Goal: Task Accomplishment & Management: Manage account settings

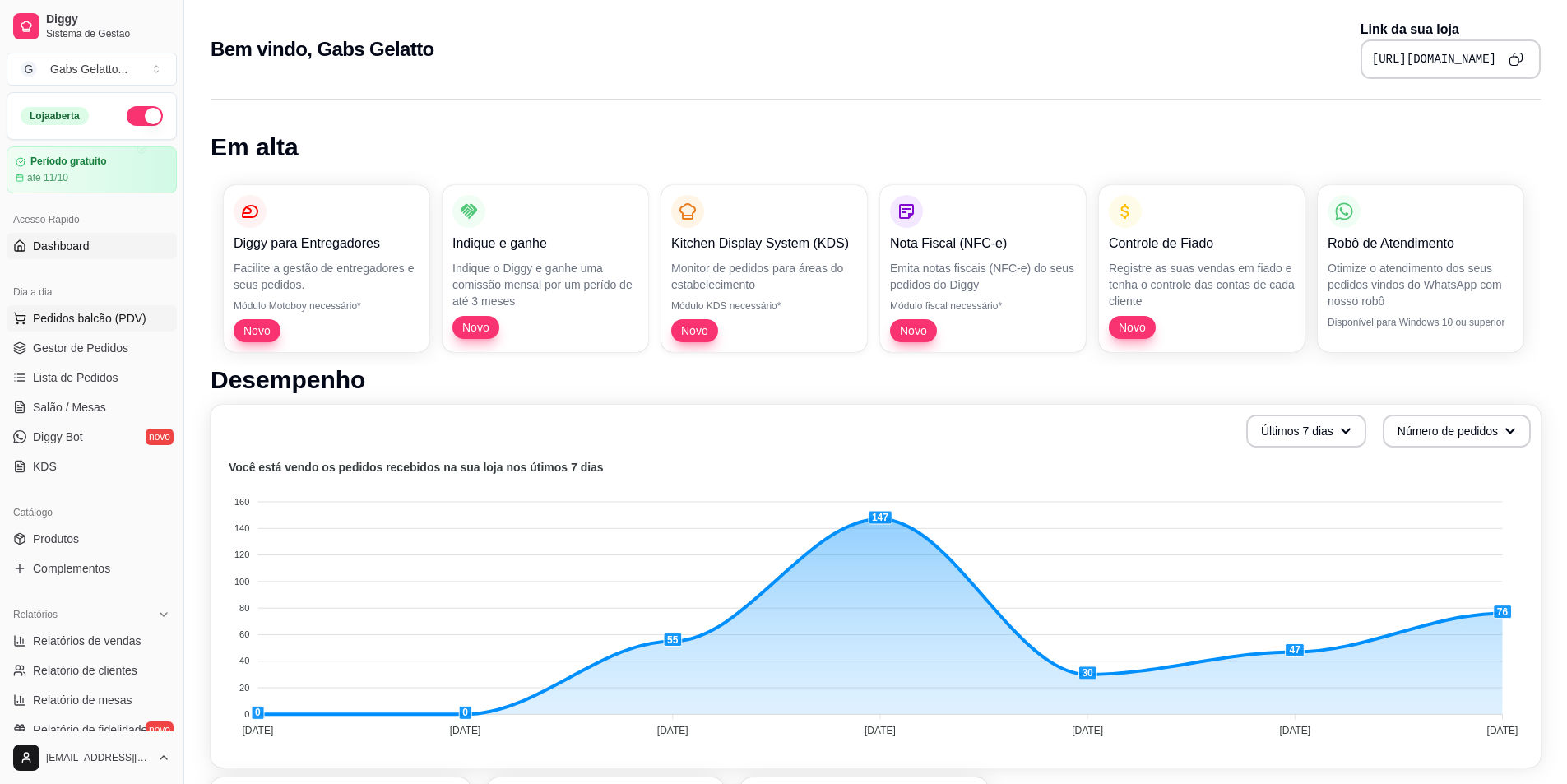
click at [102, 322] on span "Pedidos balcão (PDV)" at bounding box center [89, 318] width 114 height 16
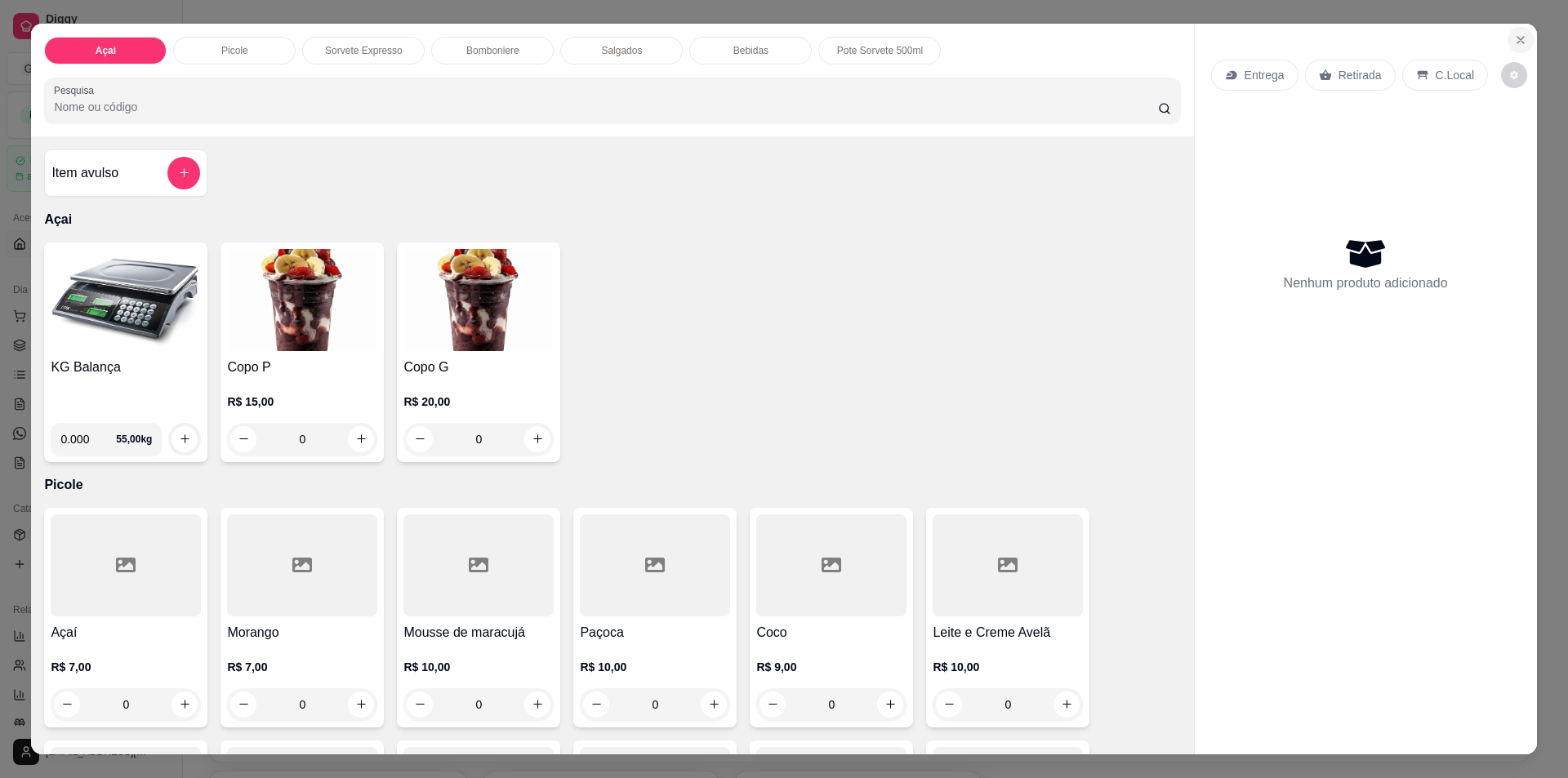
click at [1507, 49] on button "Close" at bounding box center [1520, 40] width 26 height 26
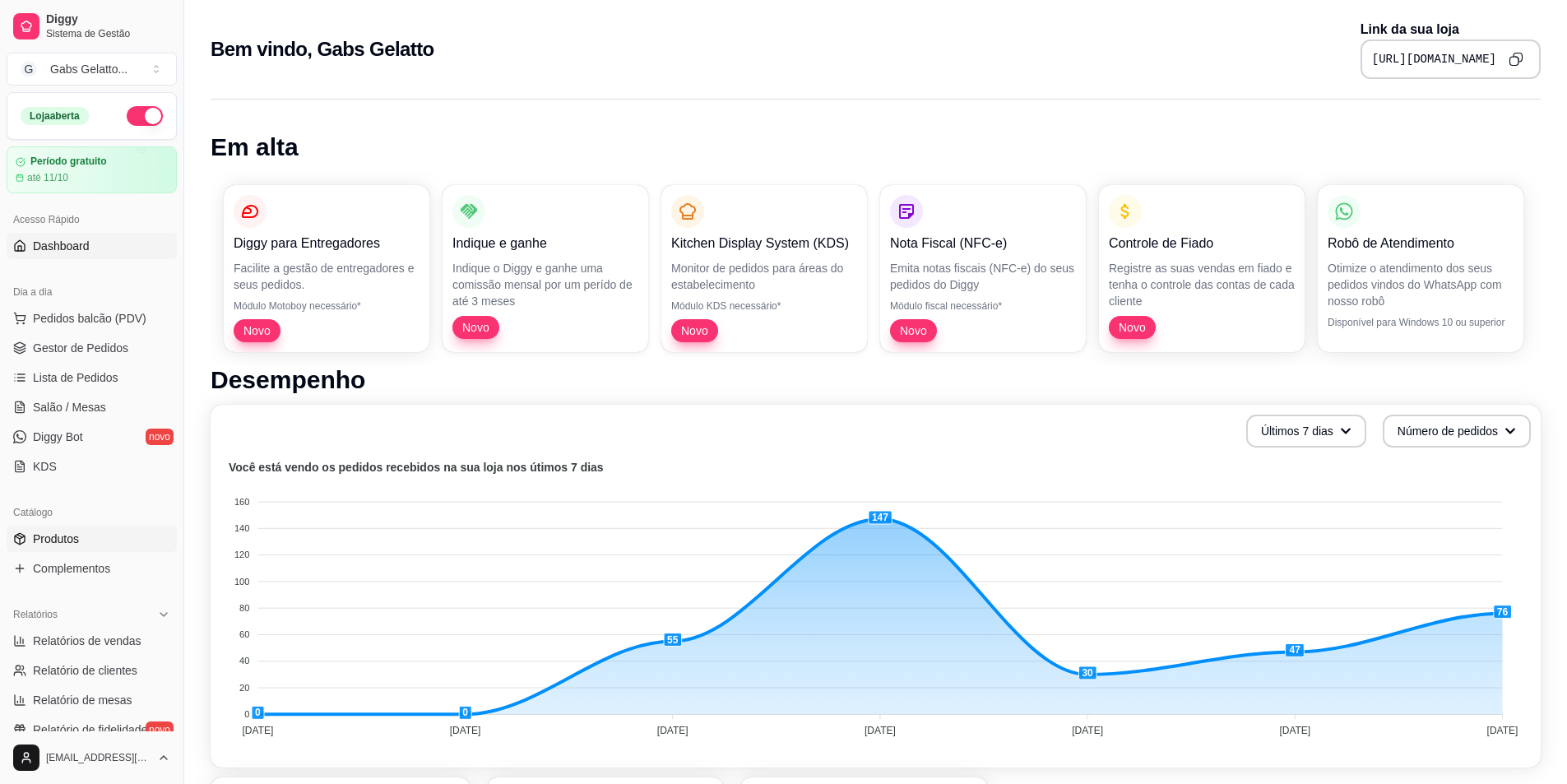
click at [73, 530] on span "Produtos" at bounding box center [55, 538] width 46 height 16
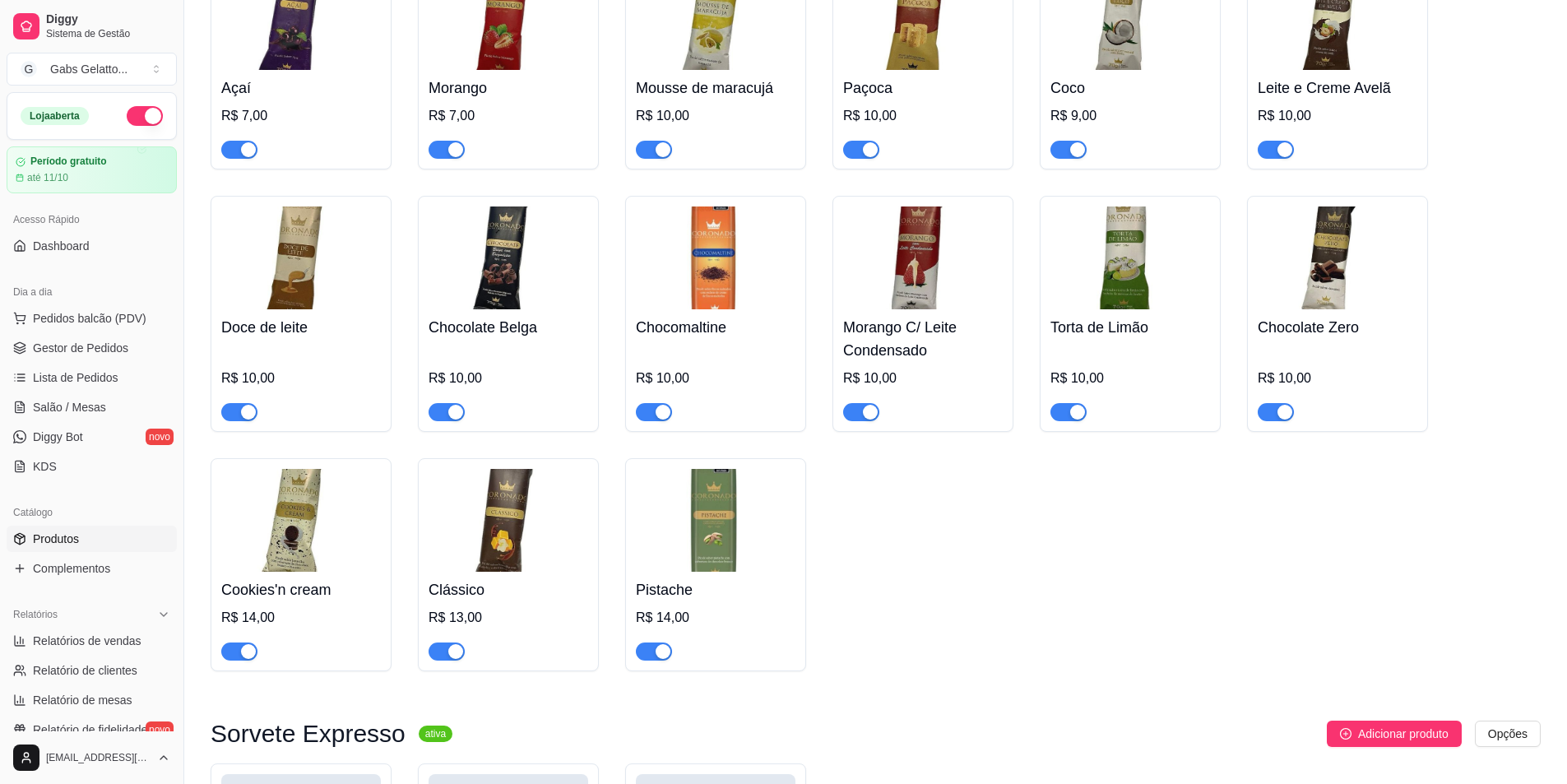
scroll to position [1069, 0]
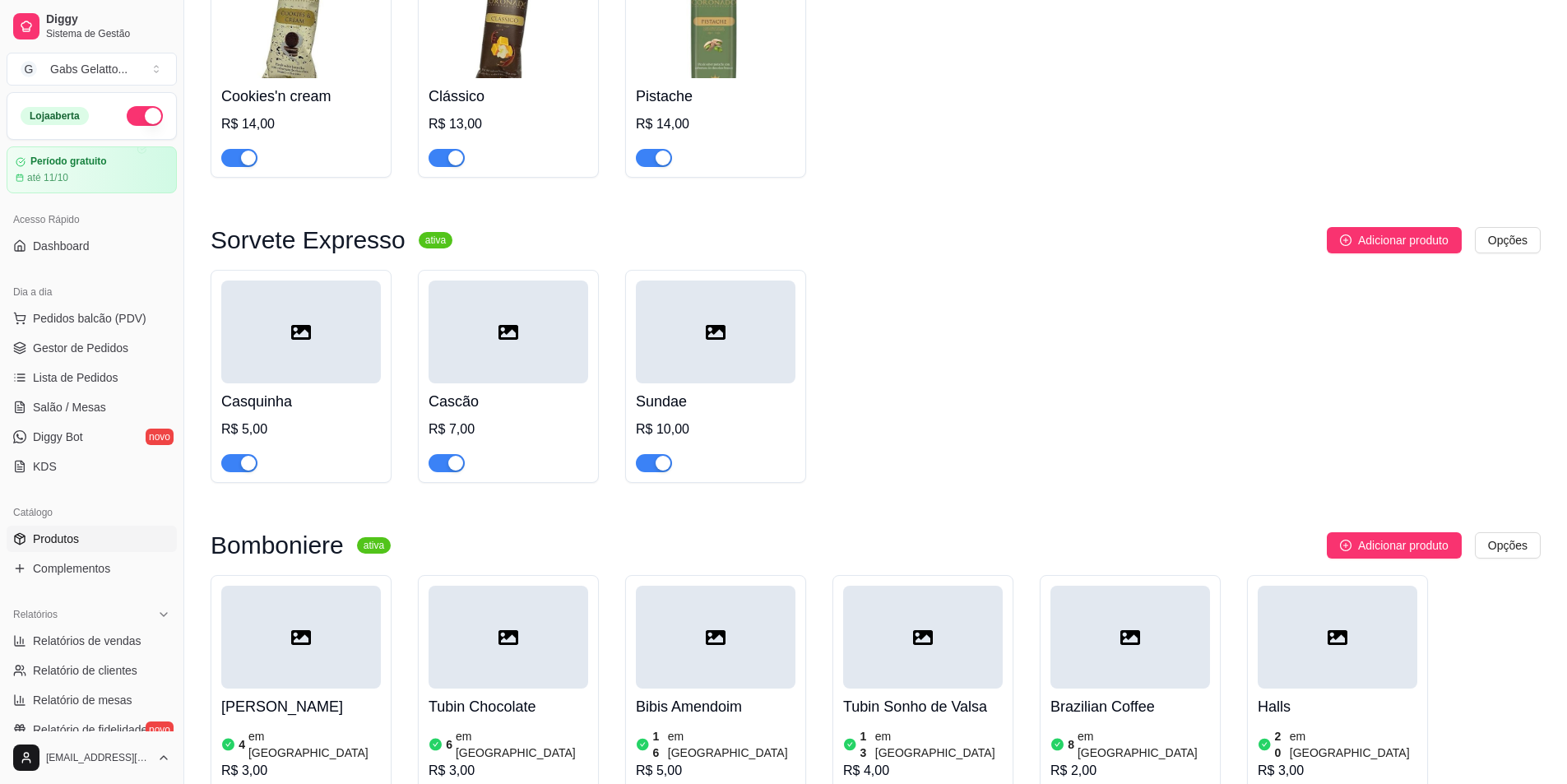
click at [323, 332] on div at bounding box center [301, 331] width 160 height 102
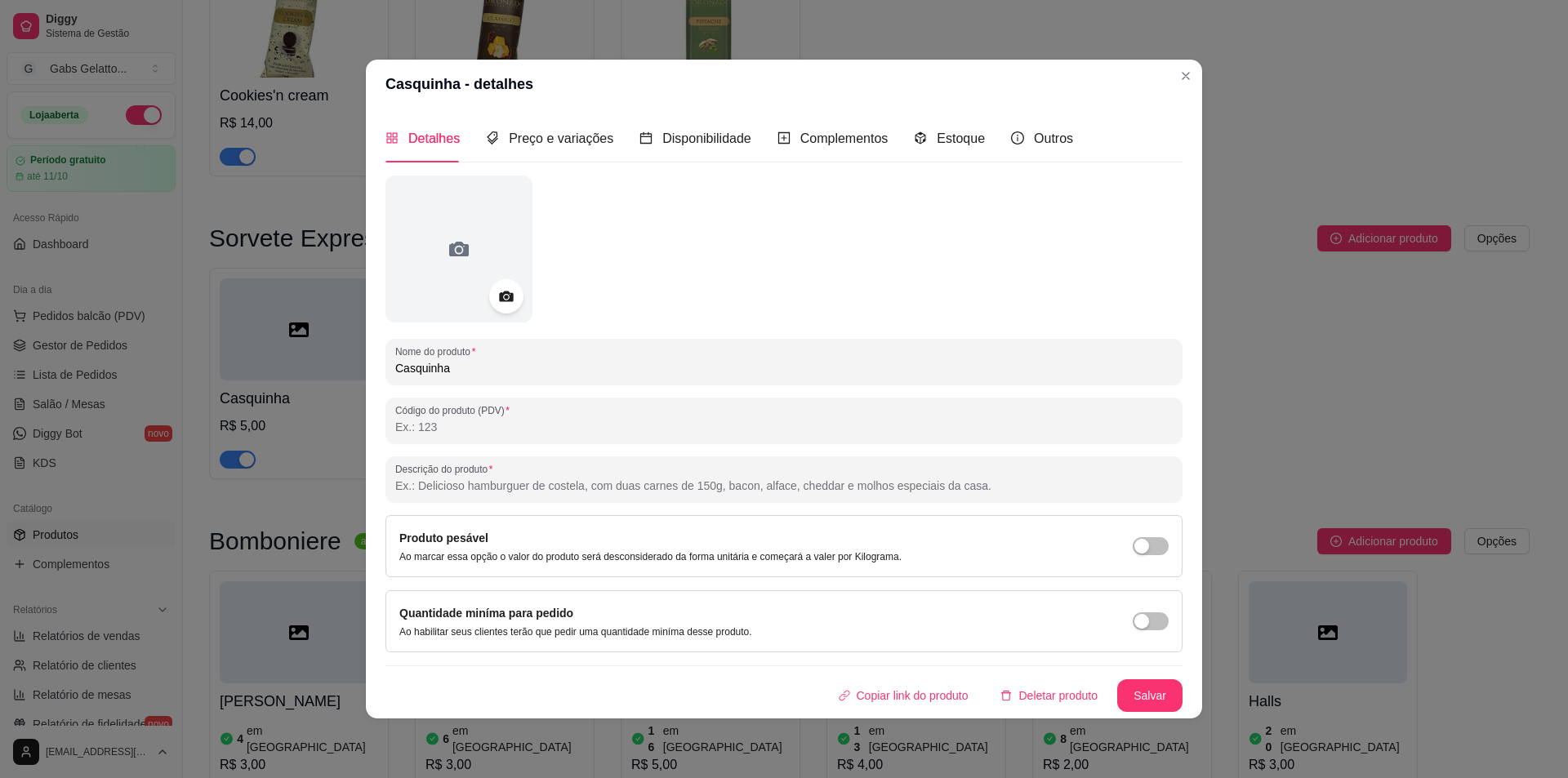
drag, startPoint x: 535, startPoint y: 283, endPoint x: 516, endPoint y: 292, distance: 21.0
click at [532, 285] on div at bounding box center [784, 248] width 797 height 146
click at [514, 294] on icon at bounding box center [506, 296] width 19 height 19
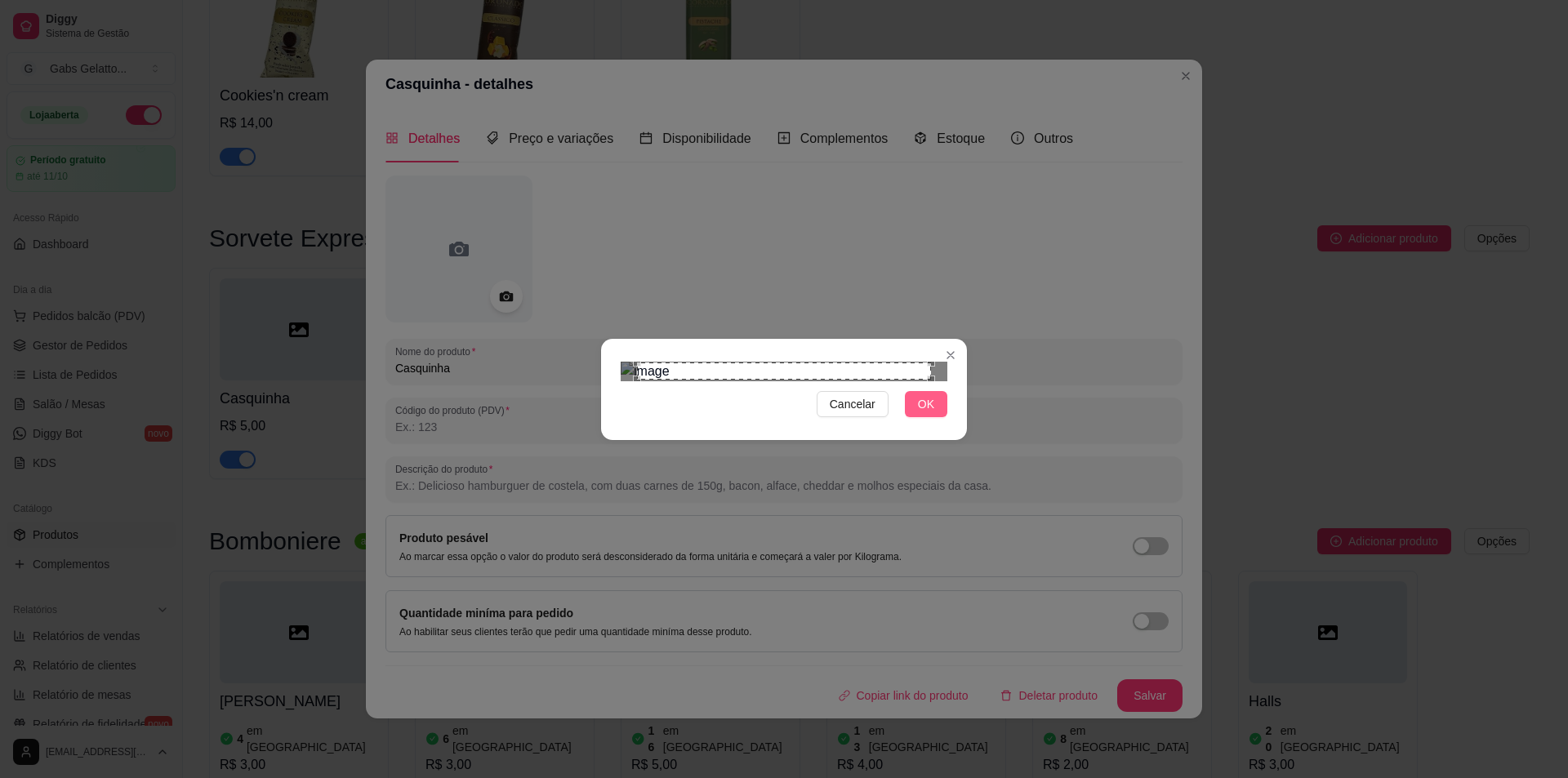
click at [934, 417] on button "OK" at bounding box center [925, 404] width 42 height 26
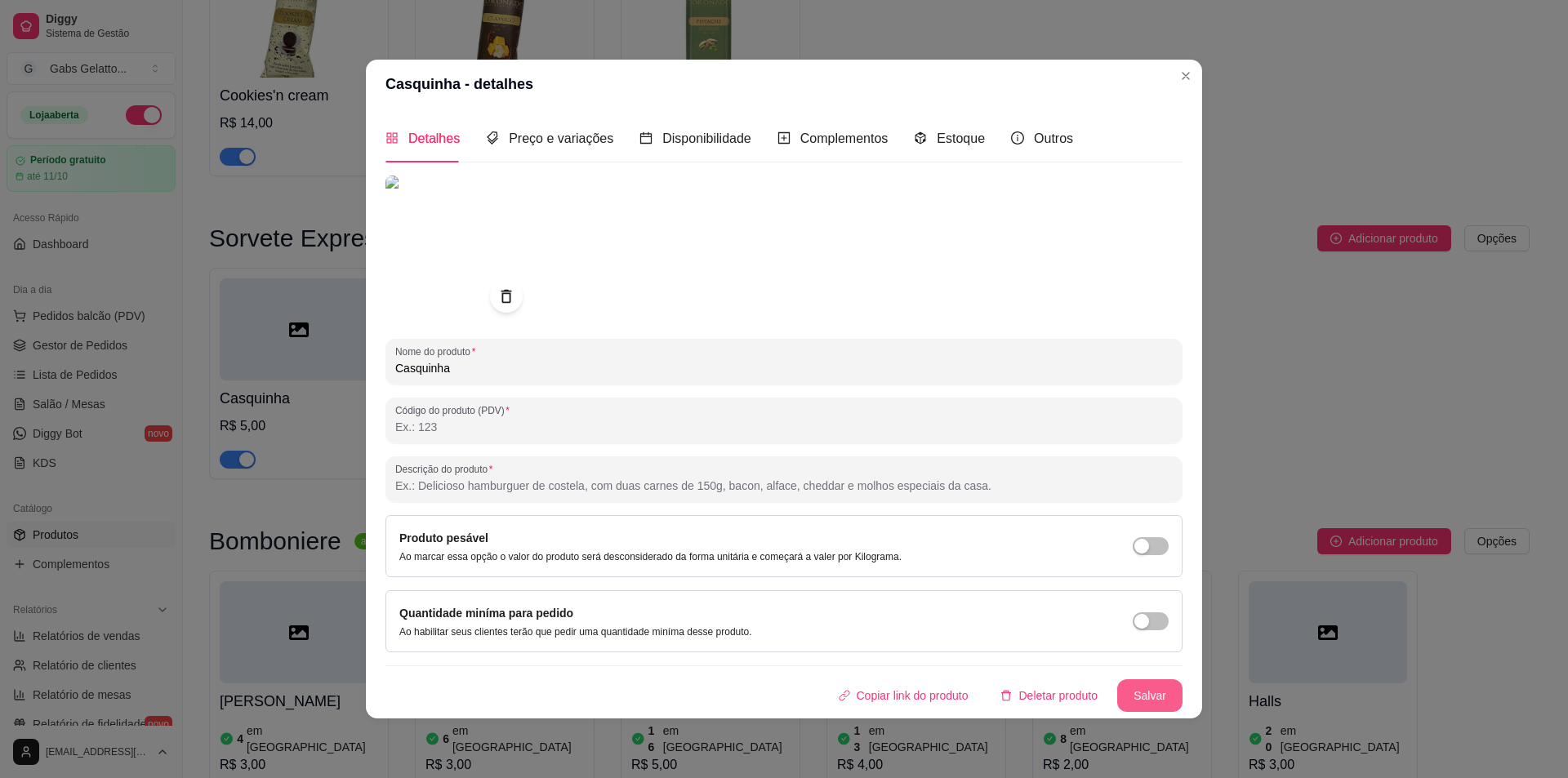
click at [1150, 688] on button "Salvar" at bounding box center [1150, 695] width 65 height 33
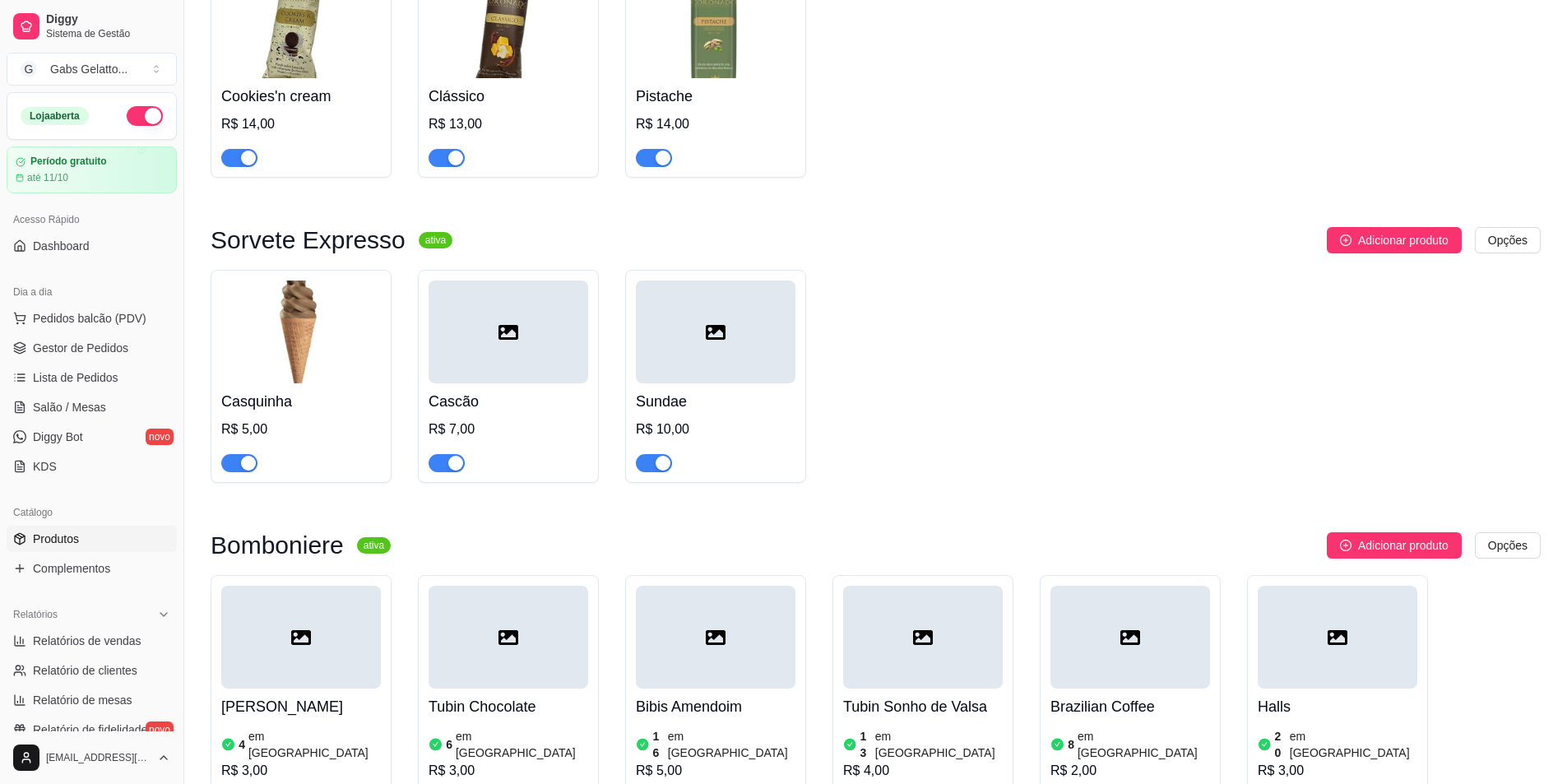
click at [525, 373] on div at bounding box center [509, 331] width 160 height 102
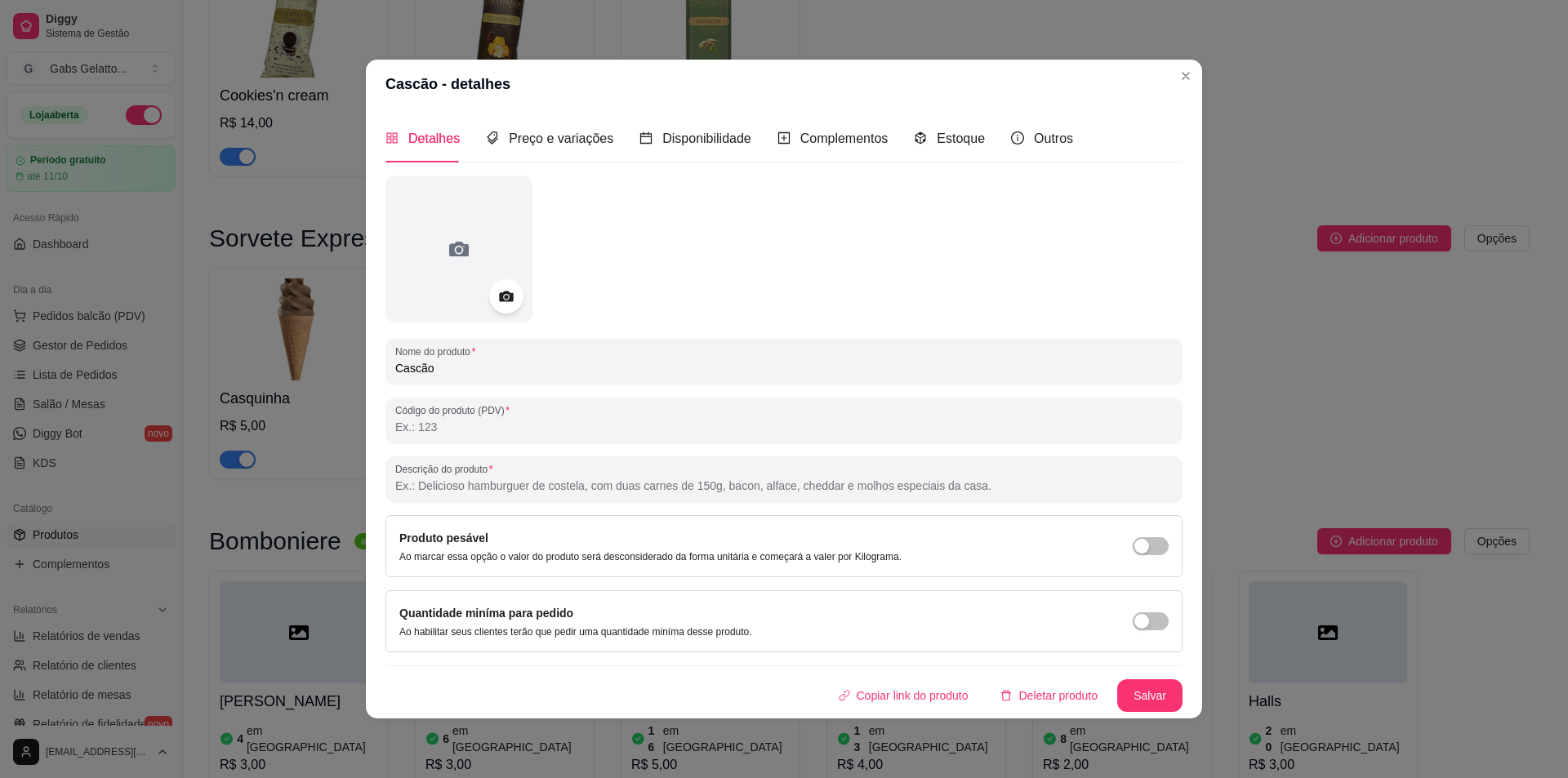
click at [500, 285] on div at bounding box center [506, 296] width 35 height 35
click at [497, 284] on div at bounding box center [506, 296] width 35 height 35
click at [470, 257] on icon at bounding box center [459, 249] width 26 height 26
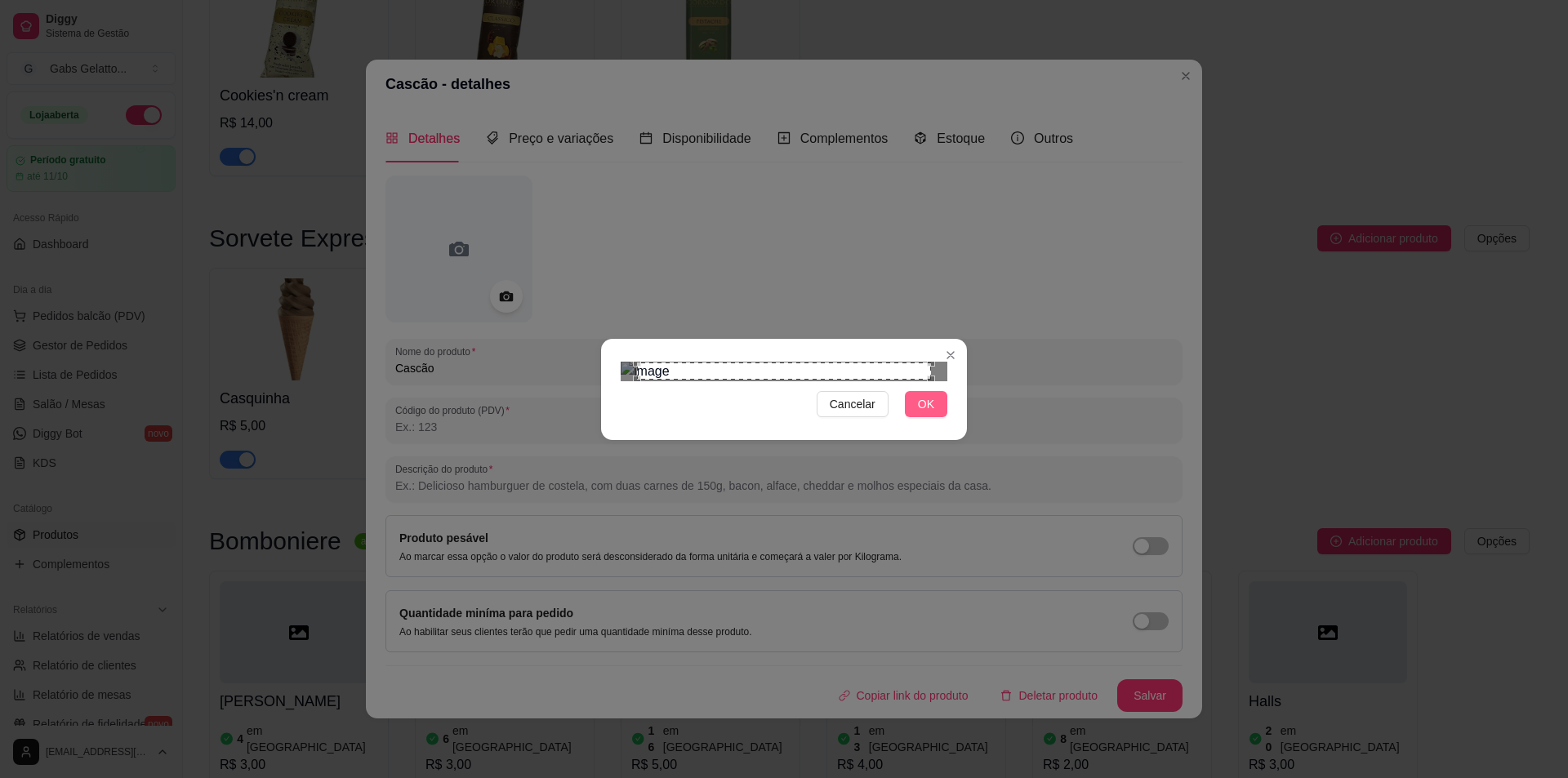
click at [917, 417] on button "OK" at bounding box center [925, 404] width 42 height 26
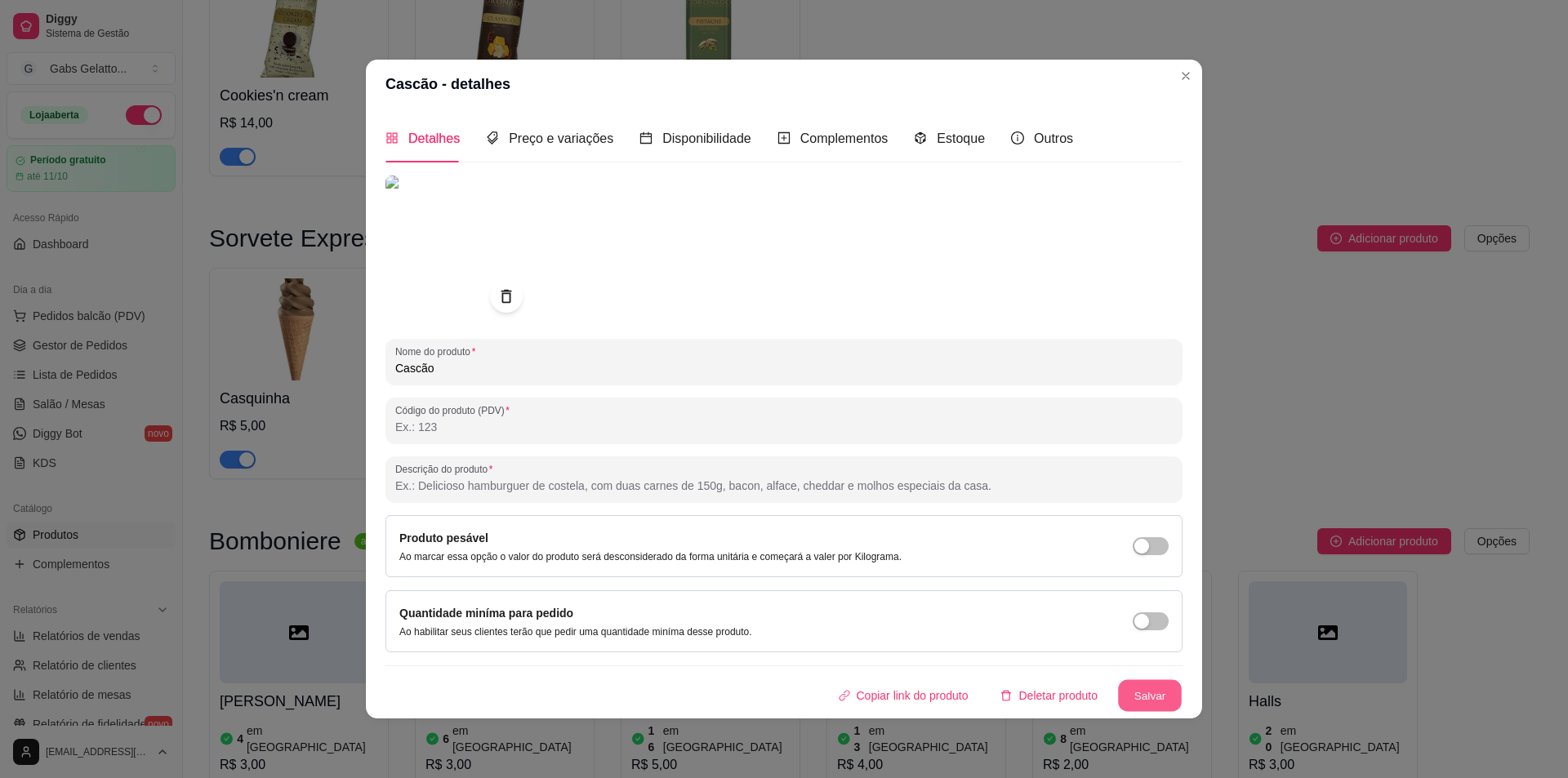
click at [1162, 694] on button "Salvar" at bounding box center [1150, 695] width 63 height 32
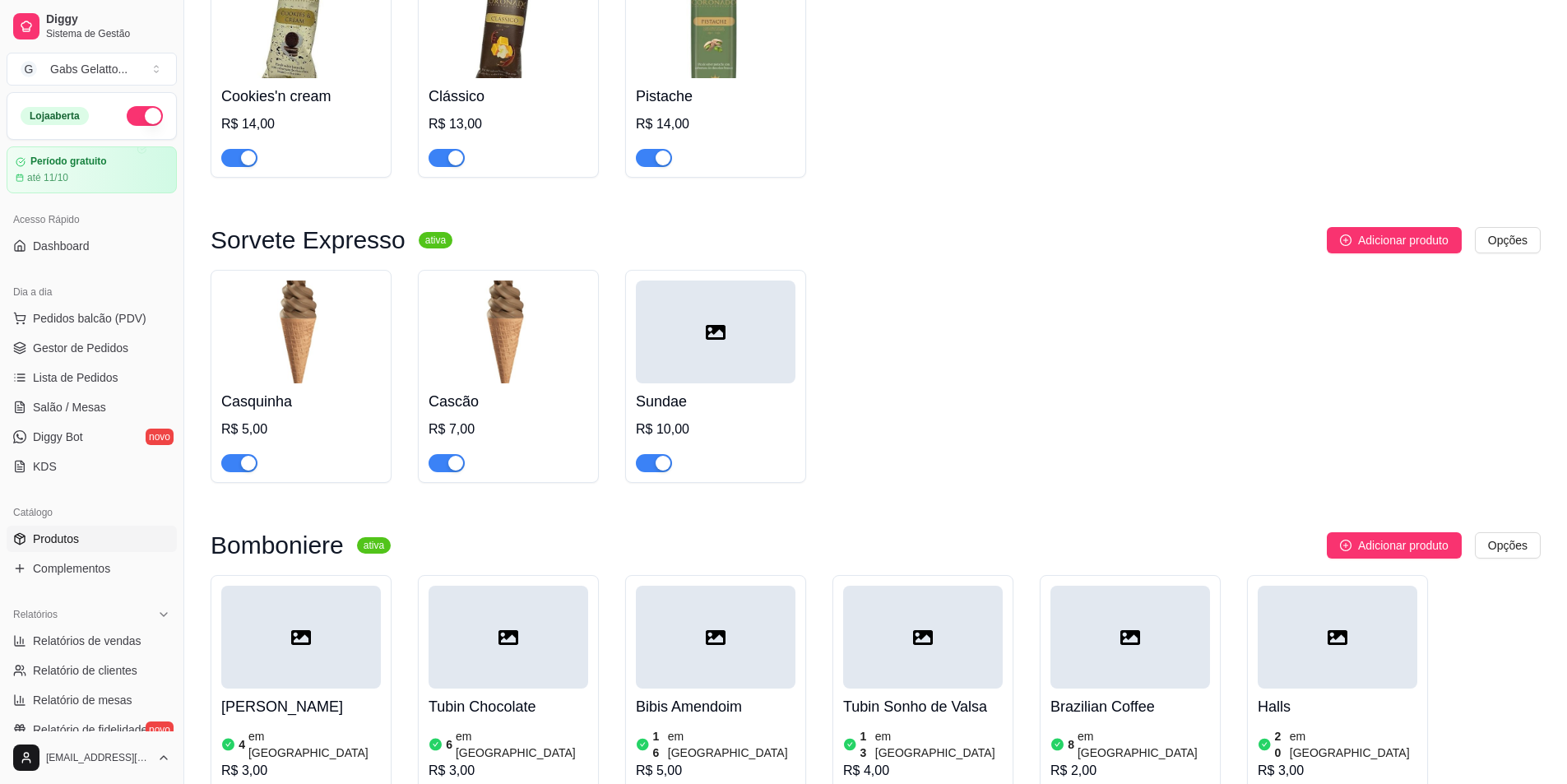
click at [302, 347] on img at bounding box center [301, 331] width 160 height 102
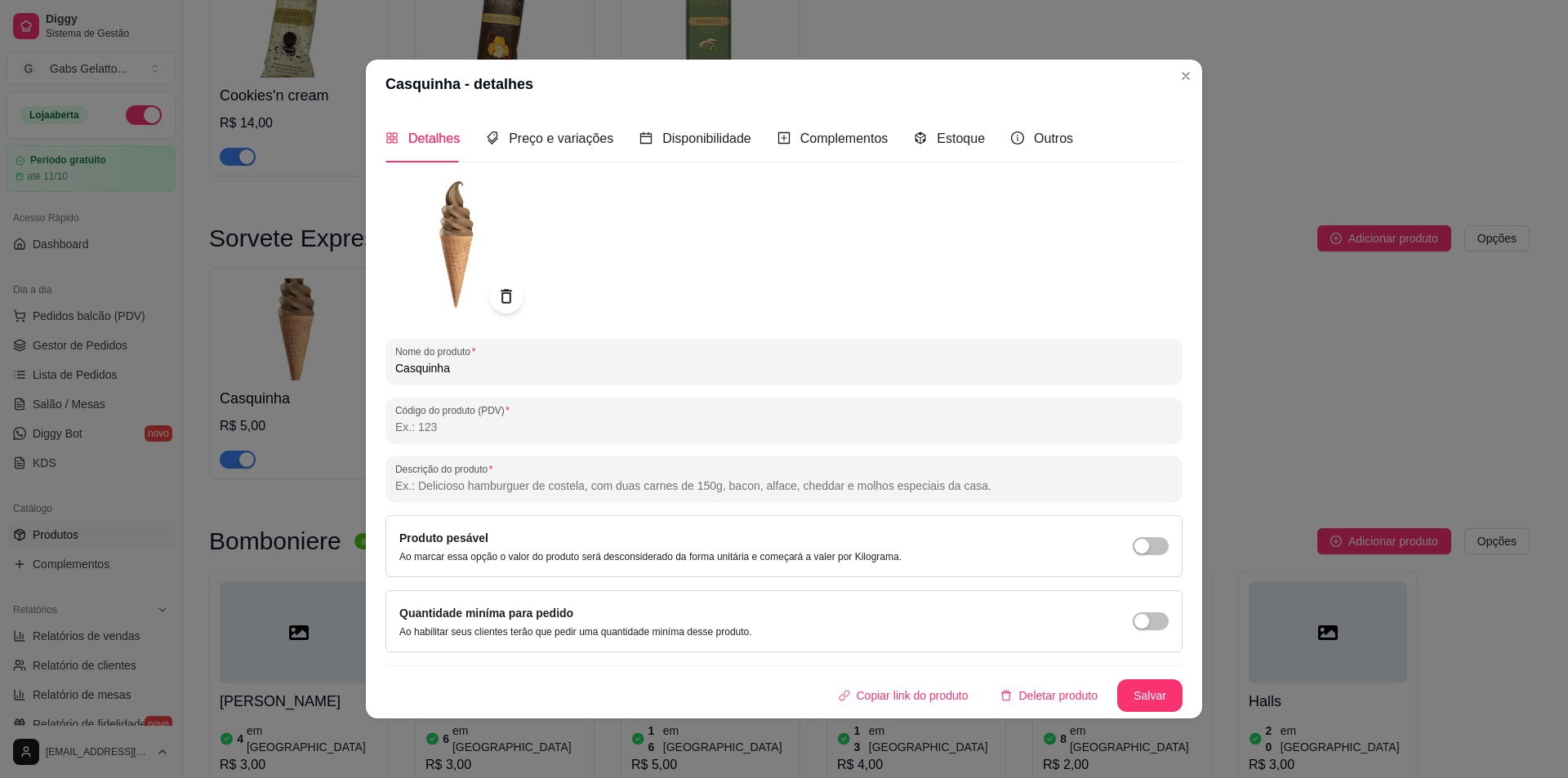
click at [503, 294] on icon at bounding box center [505, 296] width 10 height 14
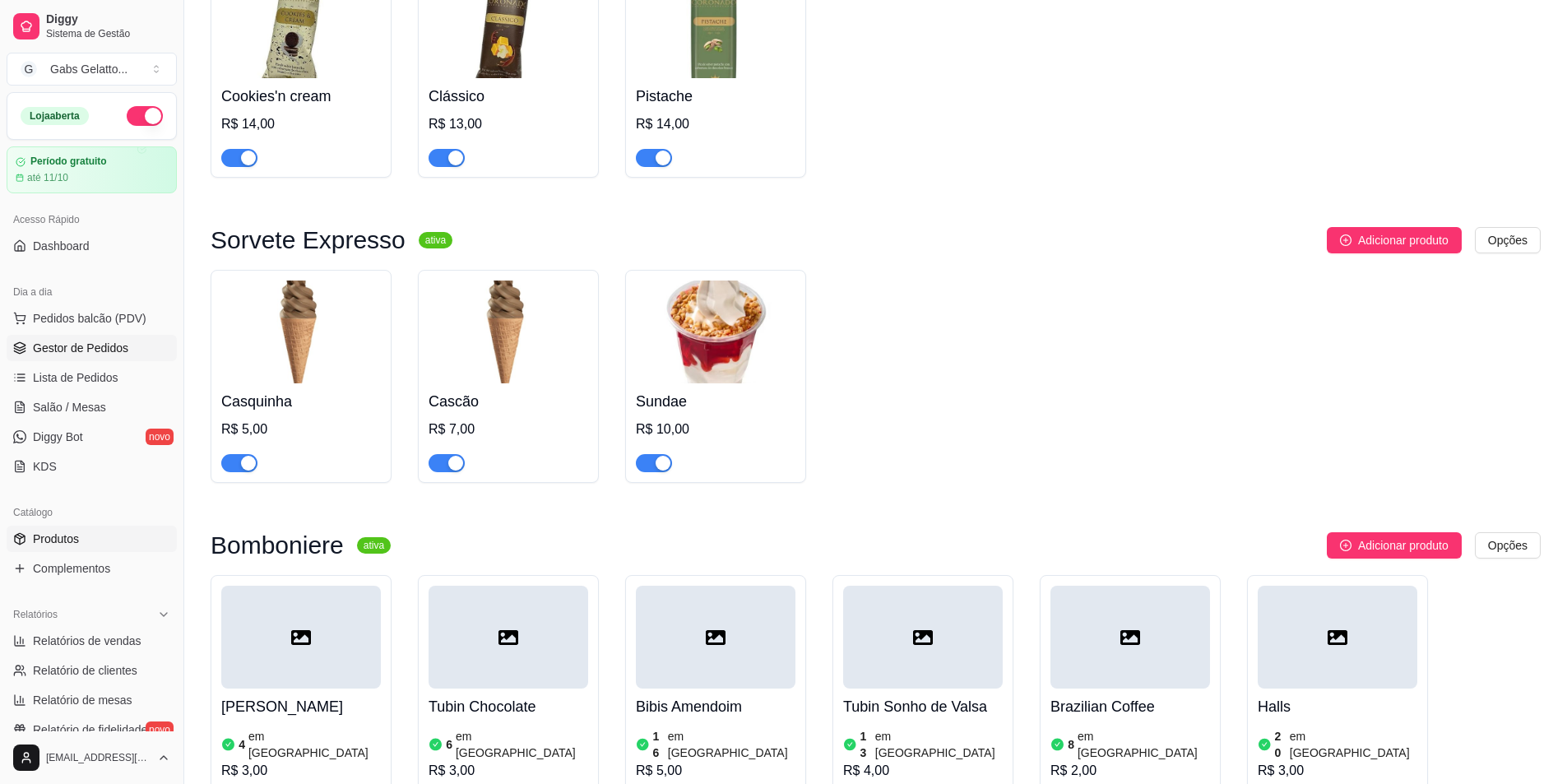
click at [111, 355] on span "Gestor de Pedidos" at bounding box center [80, 347] width 95 height 16
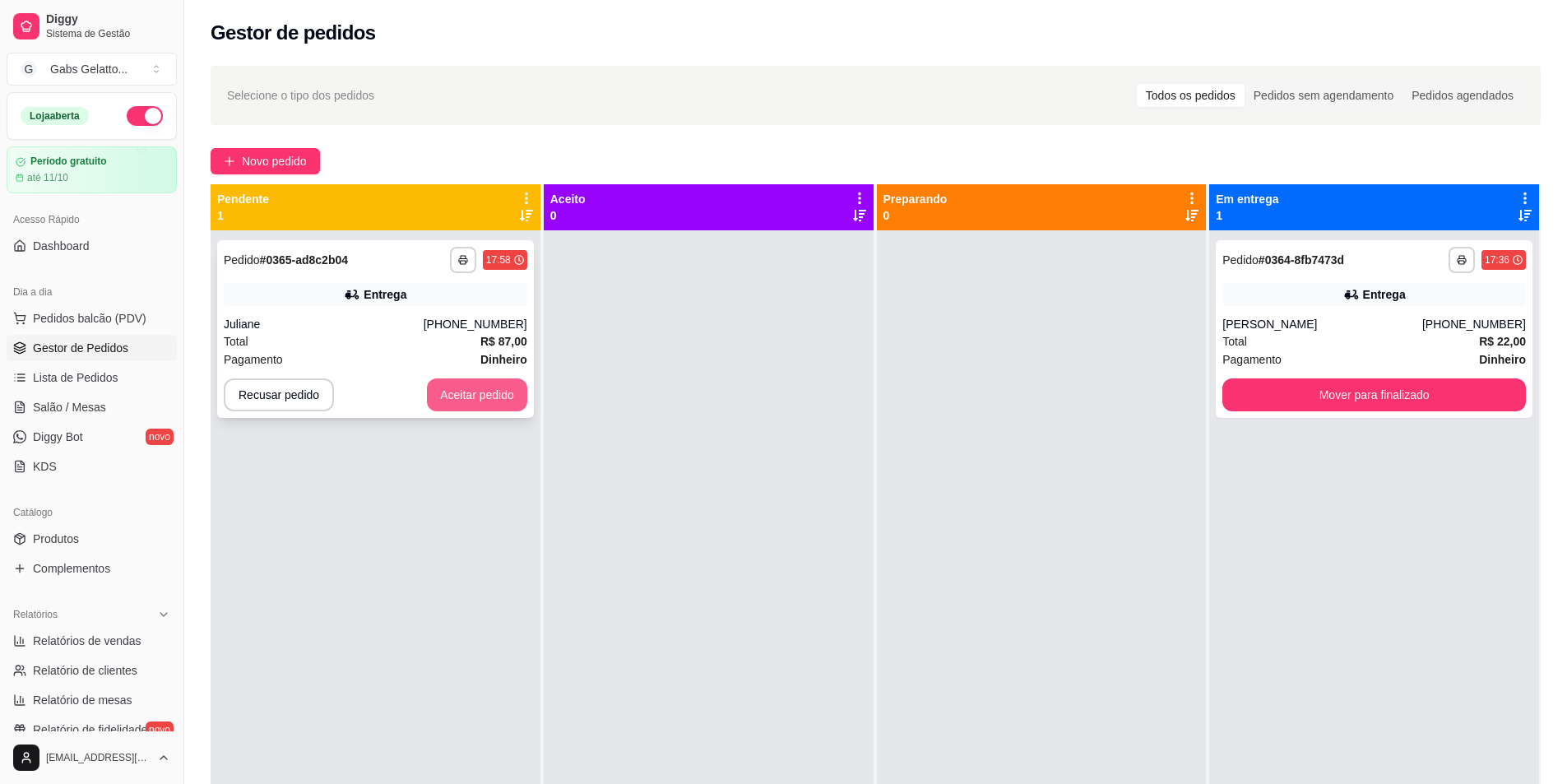
click at [489, 398] on button "Aceitar pedido" at bounding box center [477, 394] width 101 height 33
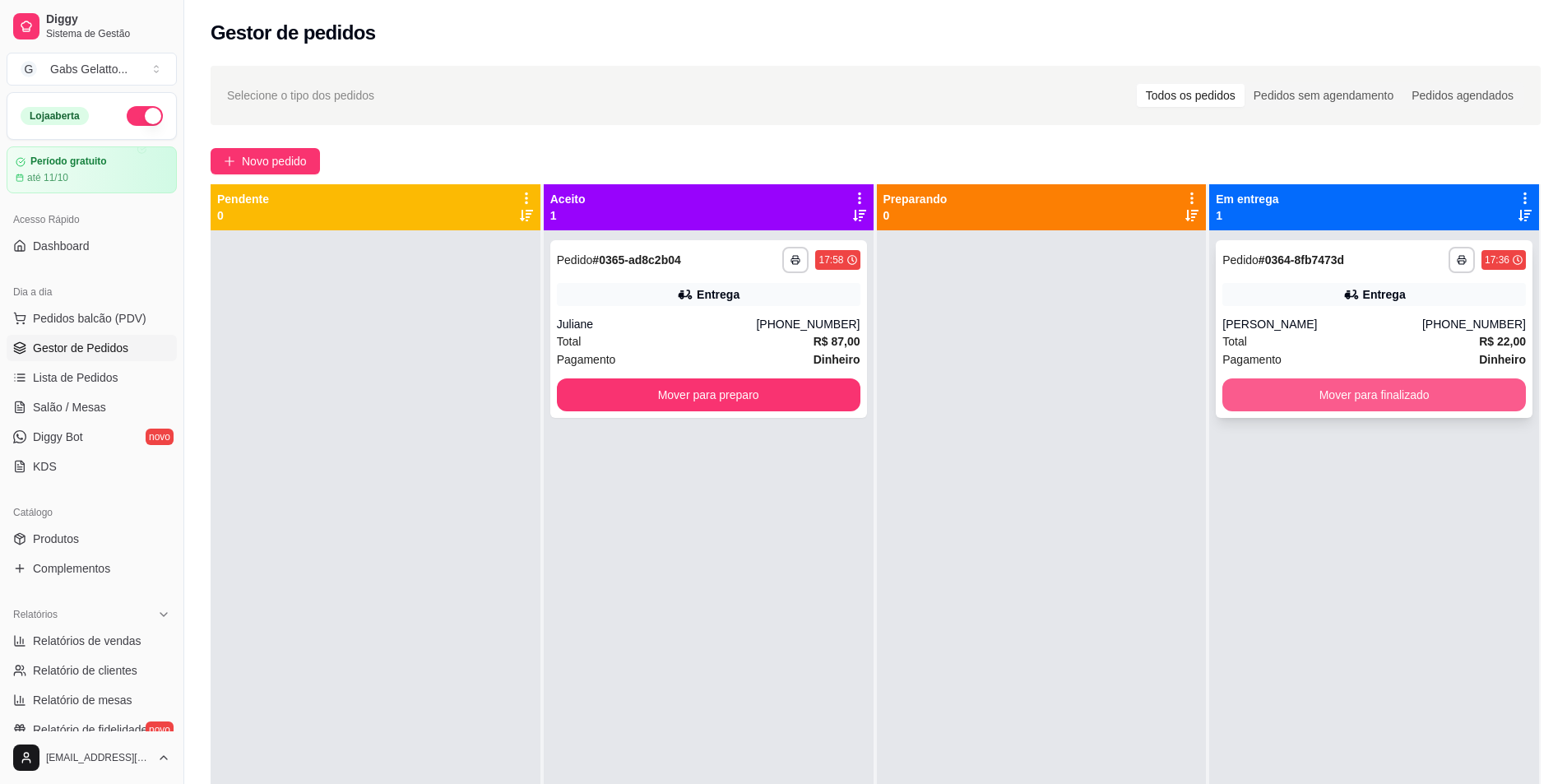
click at [1424, 399] on button "Mover para finalizado" at bounding box center [1374, 394] width 304 height 33
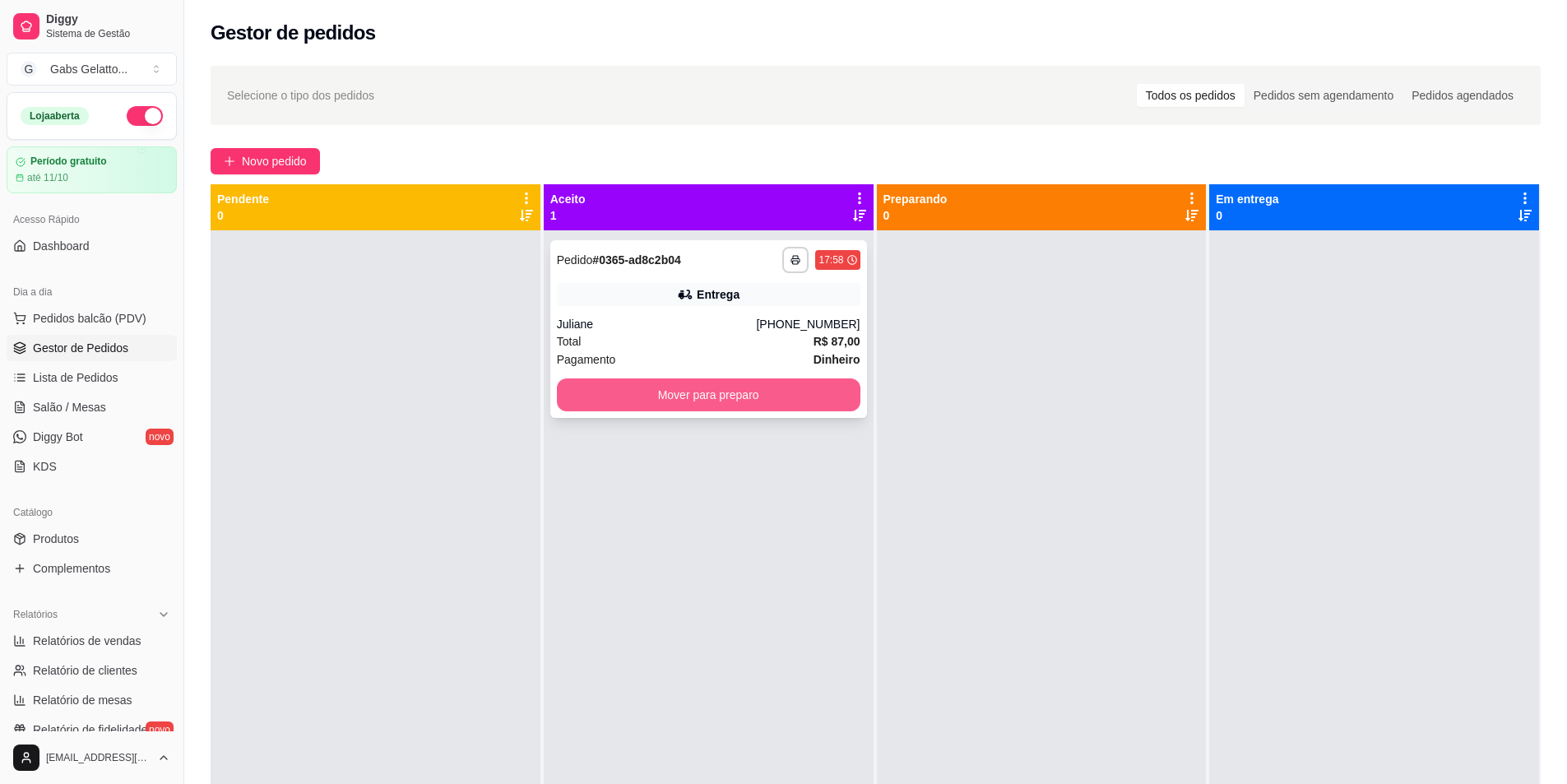
click at [717, 398] on button "Mover para preparo" at bounding box center [708, 394] width 304 height 33
